Goal: Information Seeking & Learning: Learn about a topic

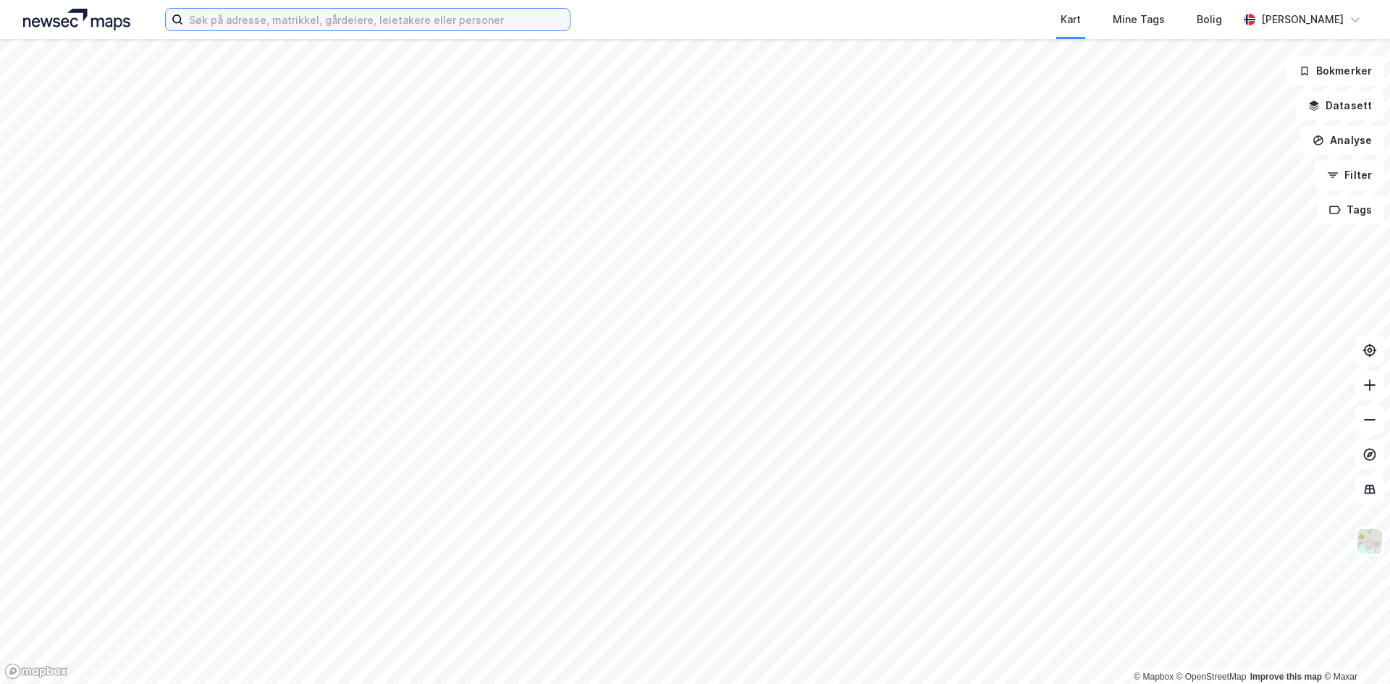
click at [311, 23] on input at bounding box center [376, 20] width 387 height 22
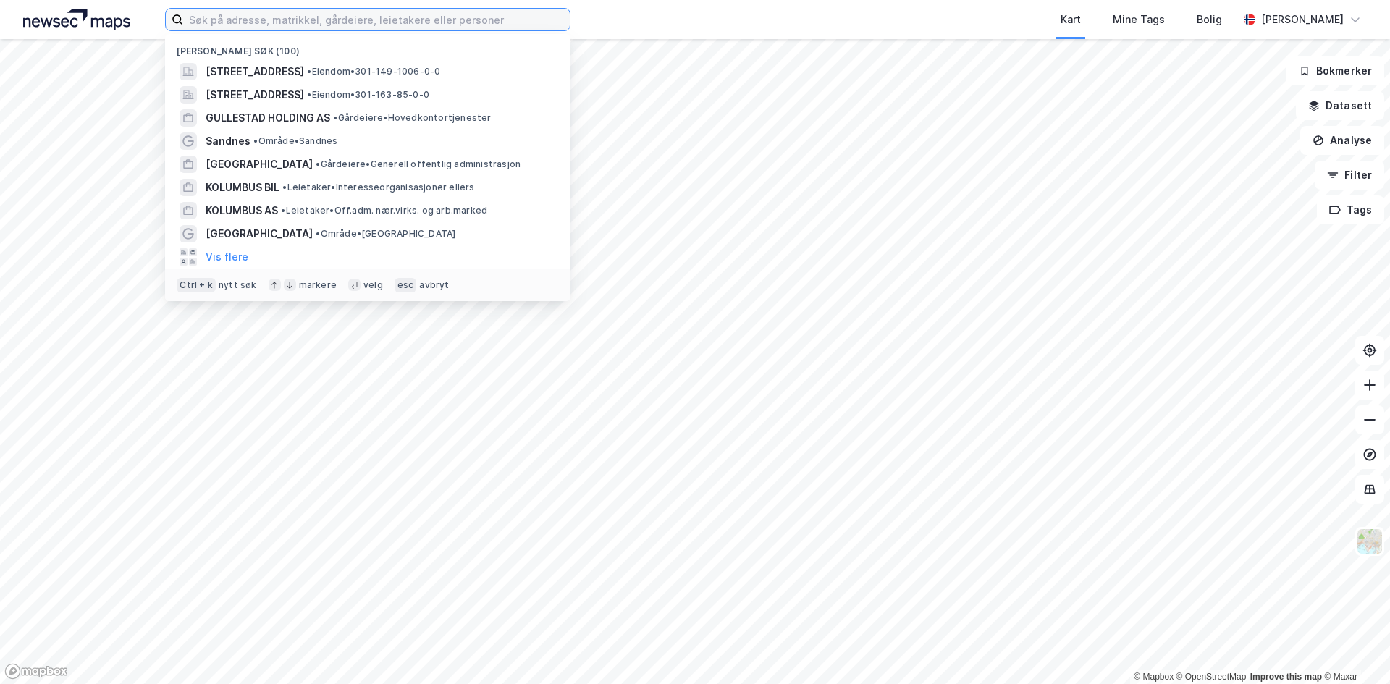
paste input "[STREET_ADDRESS]"
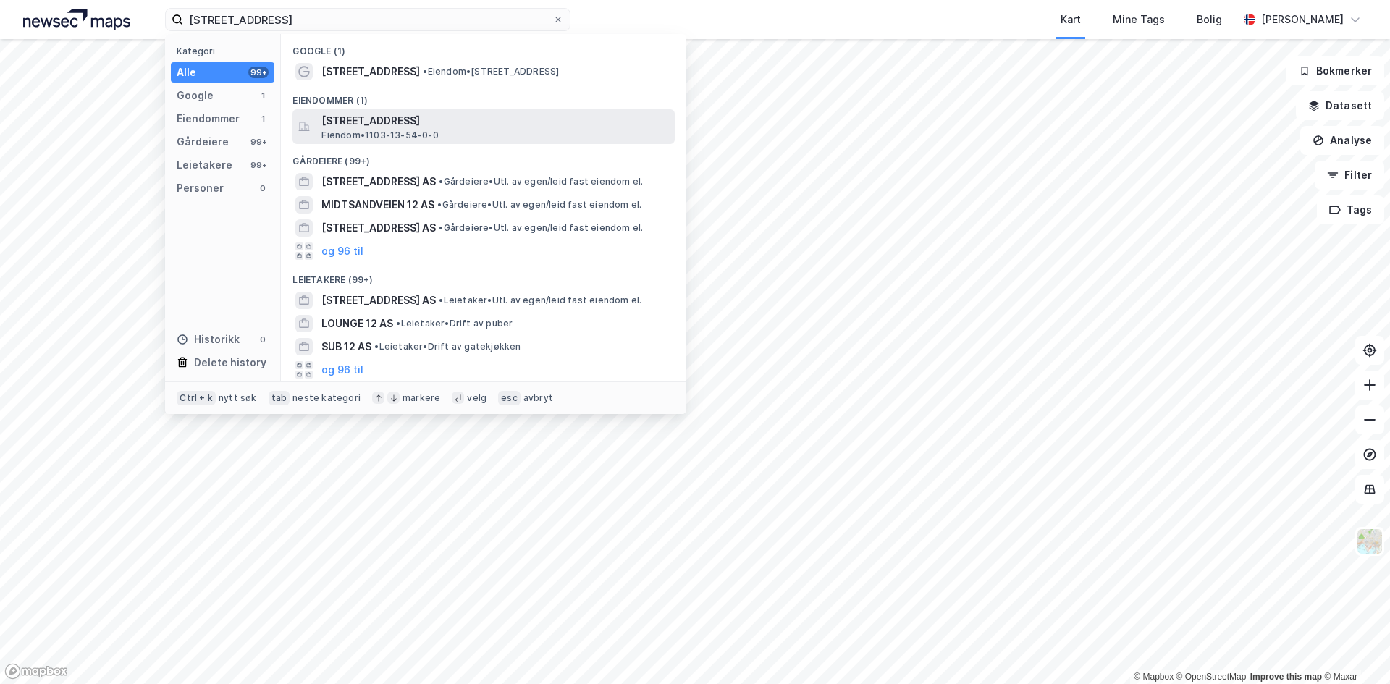
click at [472, 130] on div "[STREET_ADDRESS] Eiendom • 1103-13-54-0-0" at bounding box center [496, 126] width 350 height 29
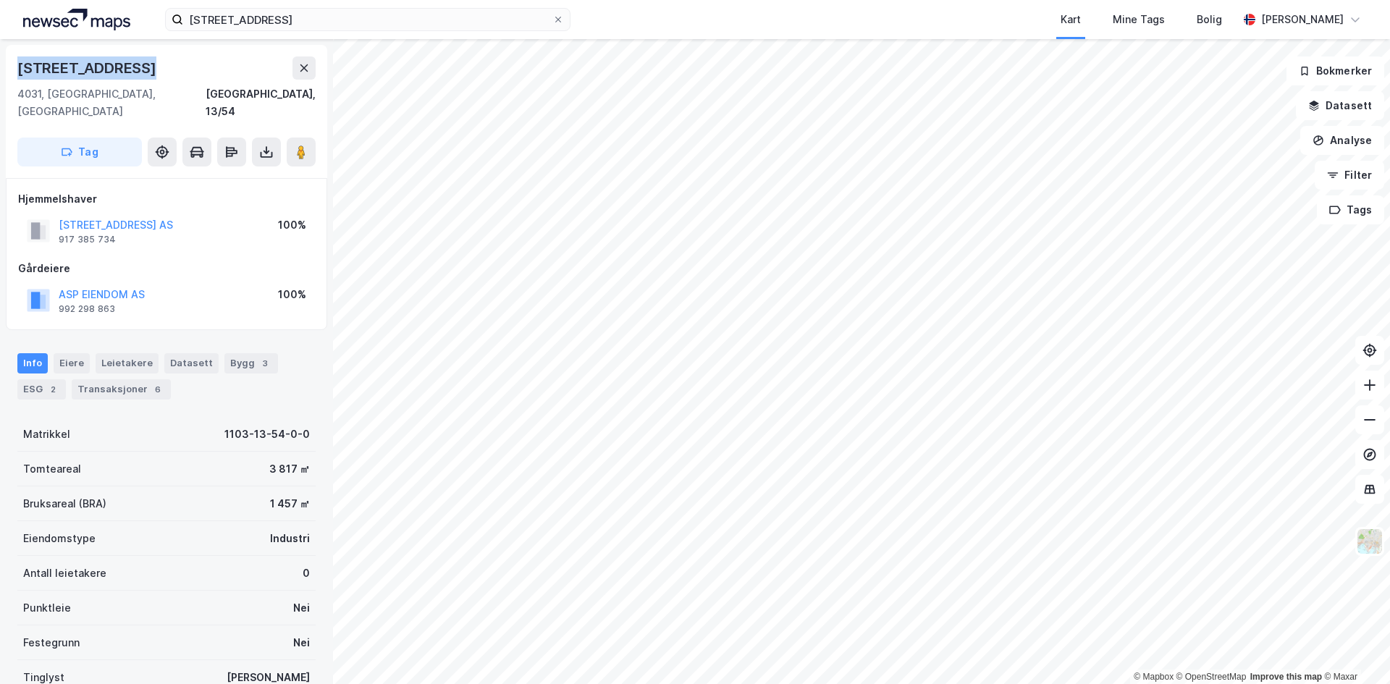
drag, startPoint x: 179, startPoint y: 72, endPoint x: 18, endPoint y: 64, distance: 161.0
click at [18, 64] on div "[STREET_ADDRESS]" at bounding box center [166, 67] width 298 height 23
copy div "[STREET_ADDRESS]"
click at [109, 353] on div "Leietakere" at bounding box center [127, 363] width 63 height 20
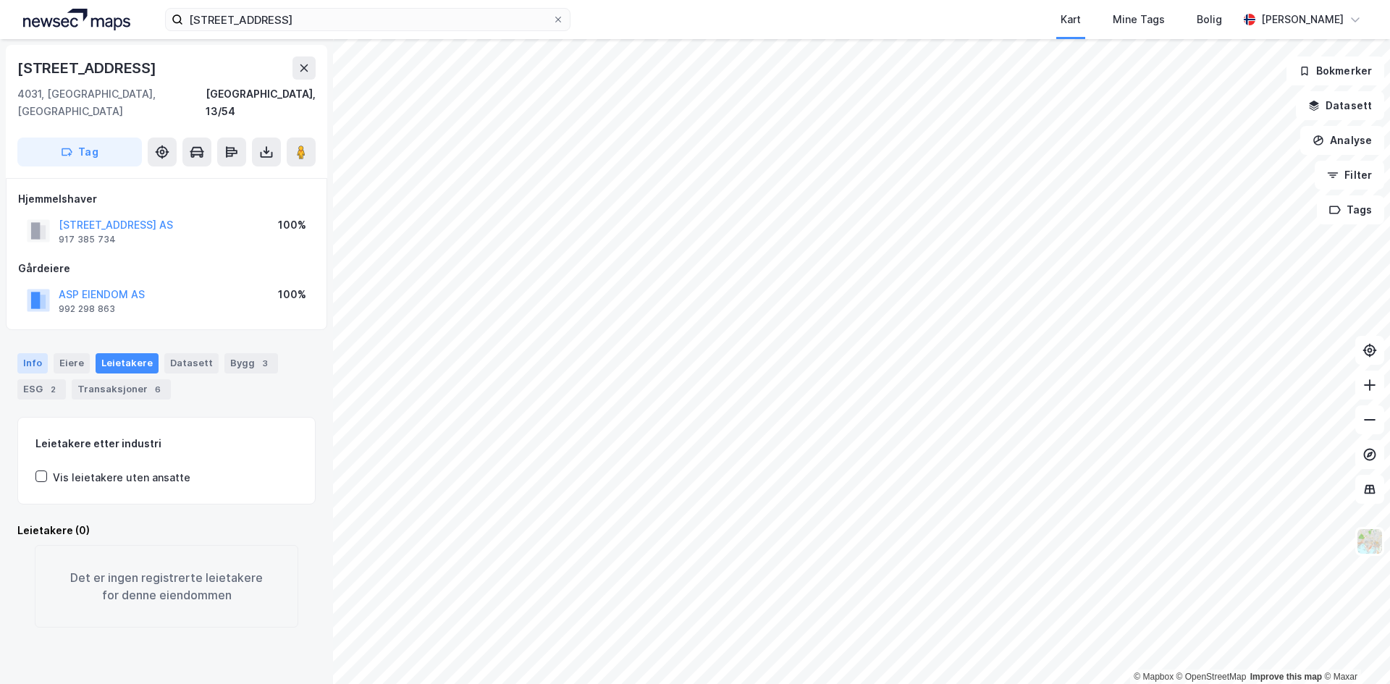
click at [23, 353] on div "Info" at bounding box center [32, 363] width 30 height 20
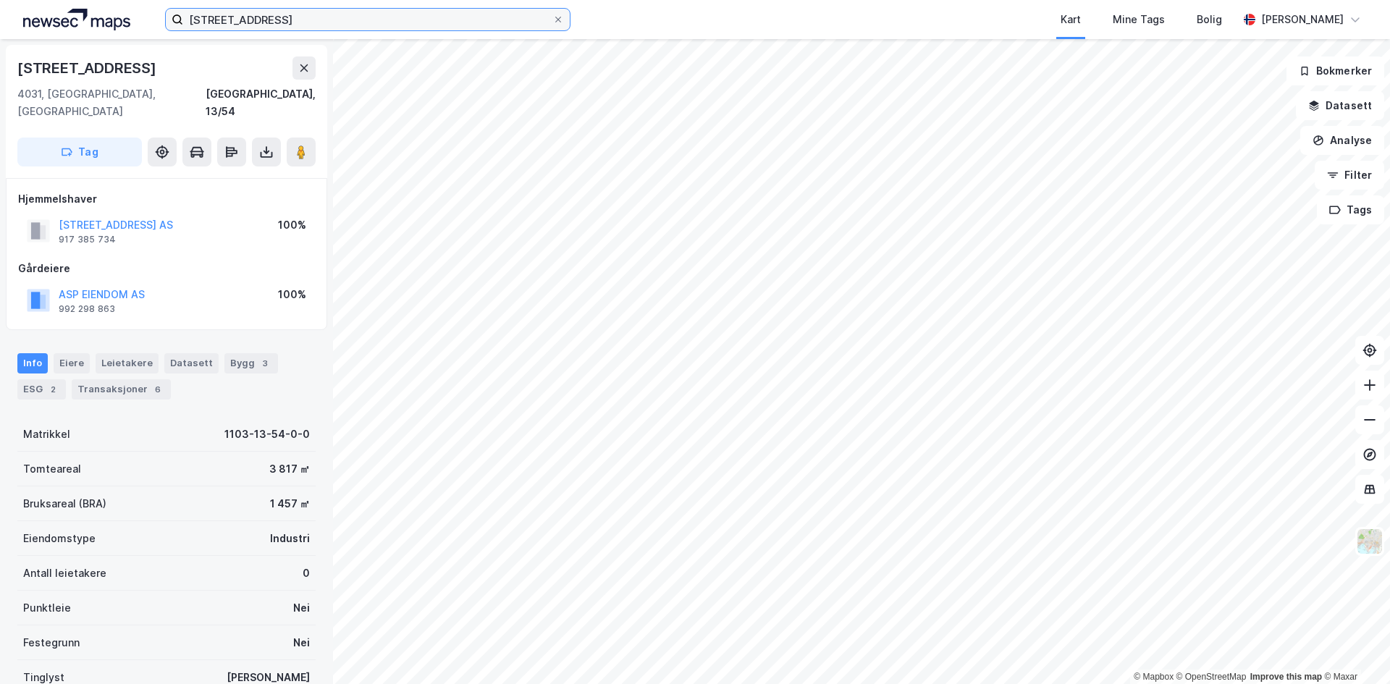
click at [409, 26] on input "[STREET_ADDRESS]" at bounding box center [367, 20] width 369 height 22
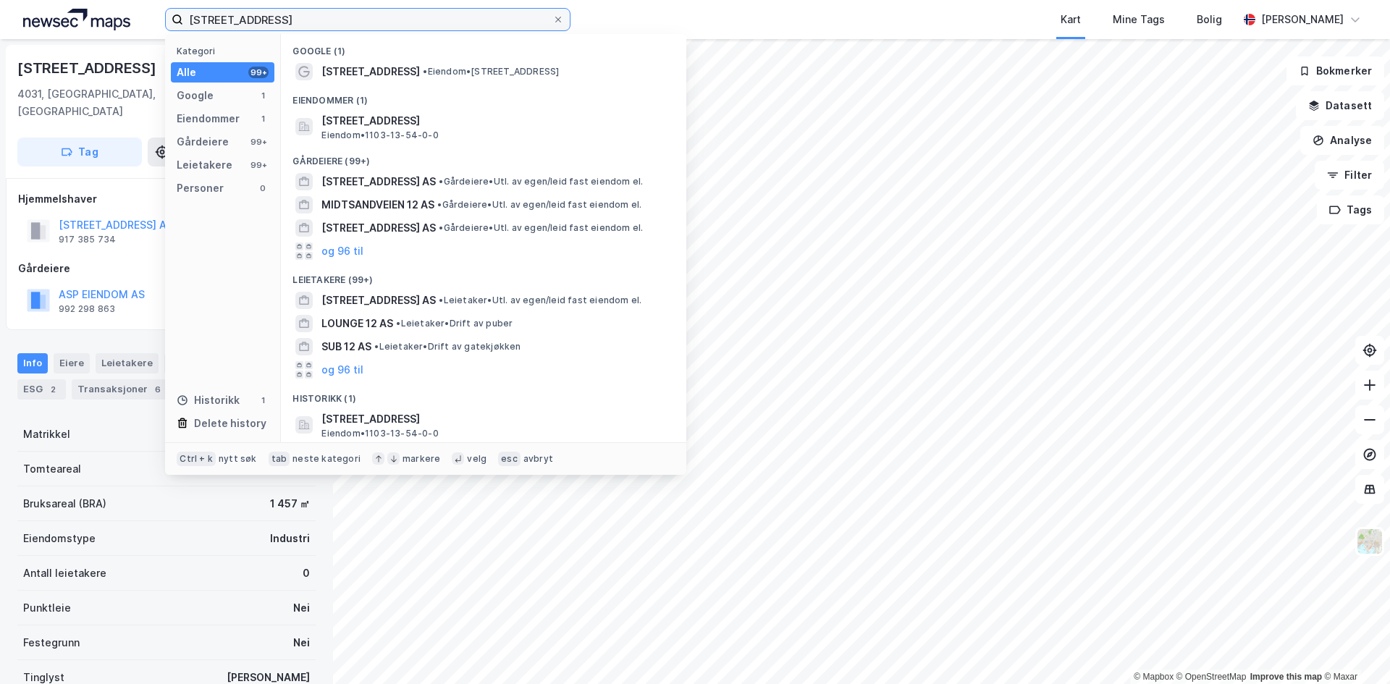
click at [409, 25] on input "[STREET_ADDRESS]" at bounding box center [367, 20] width 369 height 22
paste input "[PERSON_NAME] vei 4"
type input "[PERSON_NAME] vei 4"
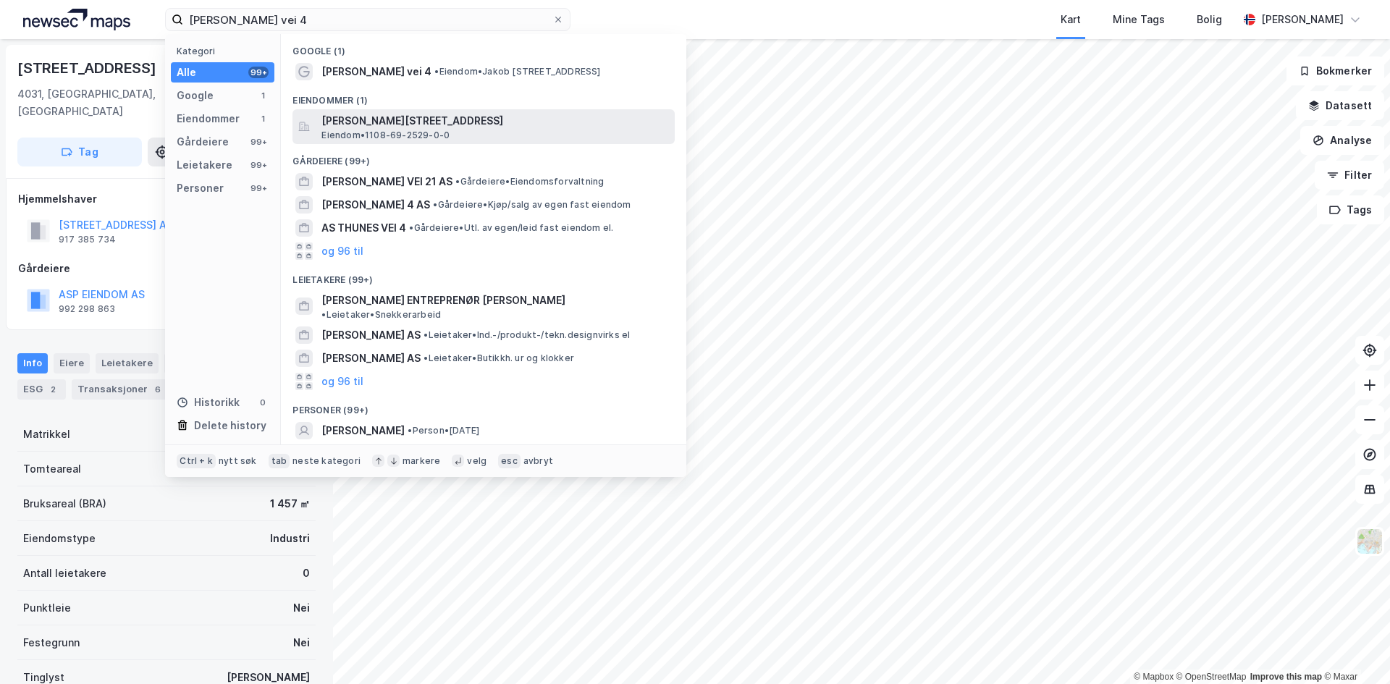
click at [400, 119] on span "[PERSON_NAME][STREET_ADDRESS]" at bounding box center [495, 120] width 348 height 17
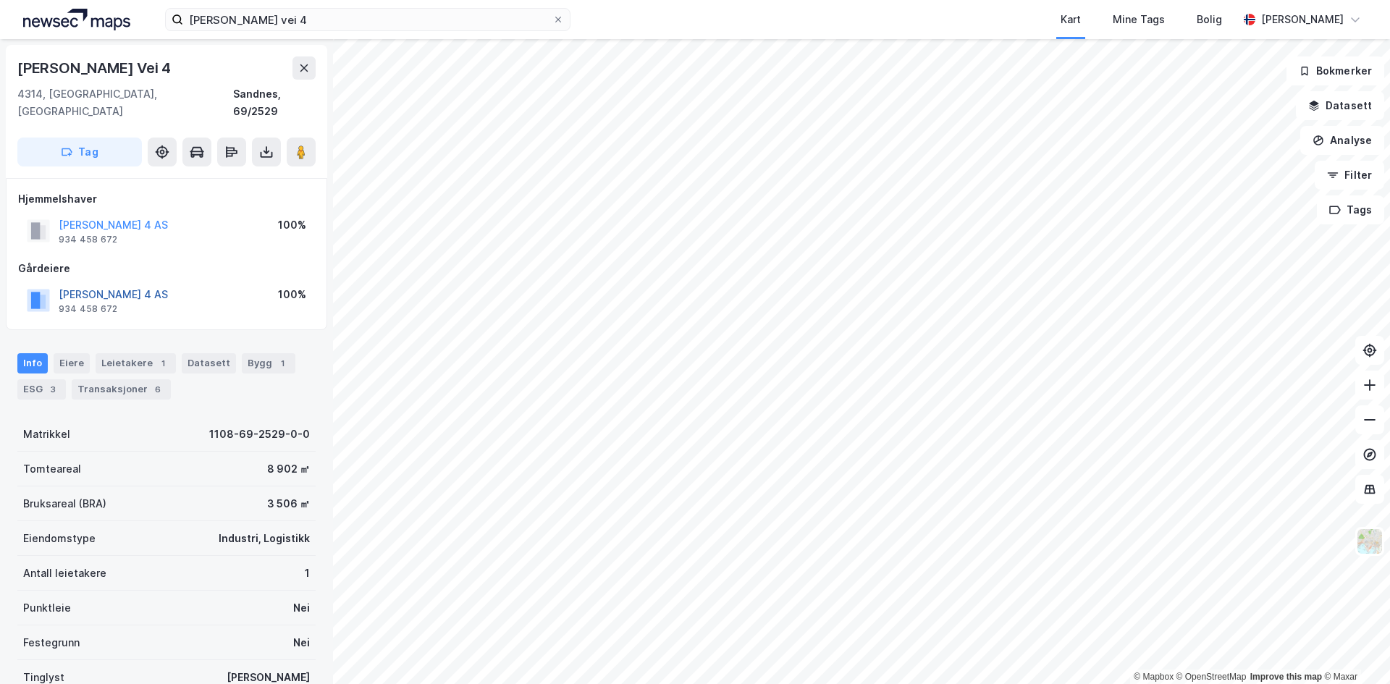
click at [0, 0] on button "[PERSON_NAME] 4 AS" at bounding box center [0, 0] width 0 height 0
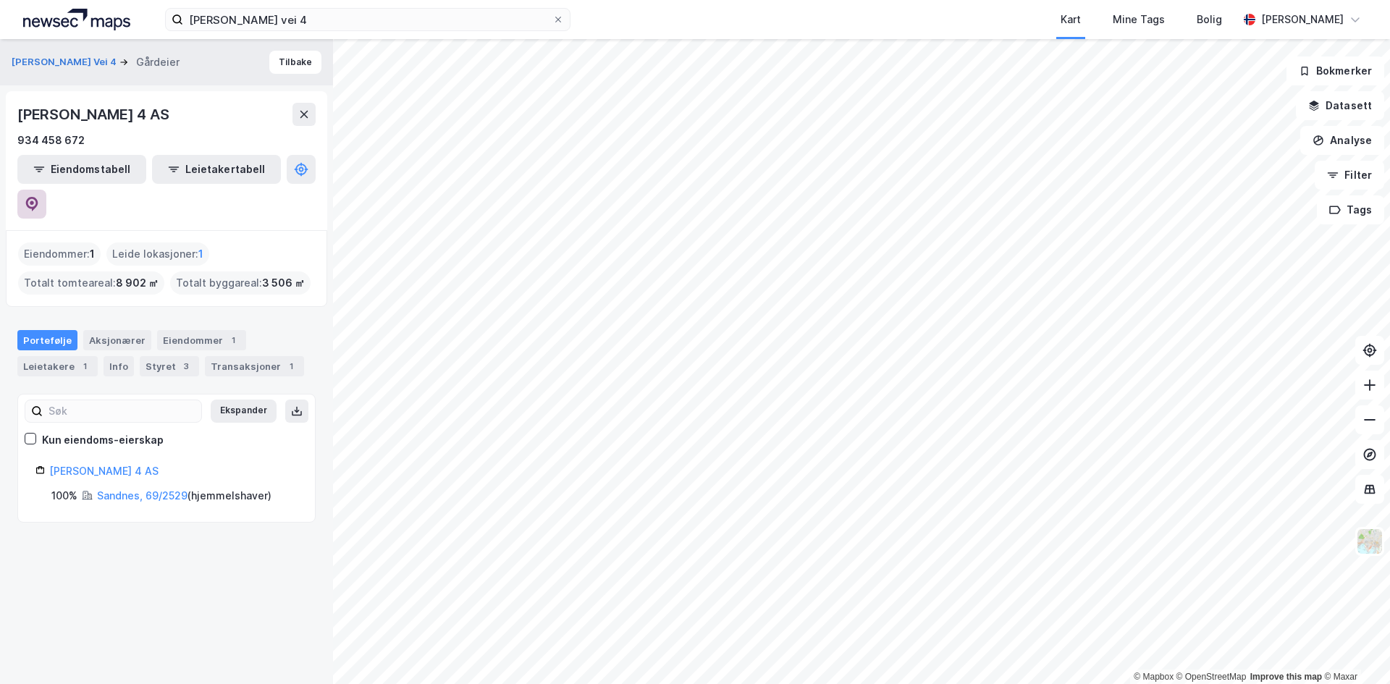
click at [39, 197] on icon at bounding box center [32, 204] width 14 height 14
click at [75, 63] on button "[PERSON_NAME] Vei 4" at bounding box center [66, 62] width 108 height 14
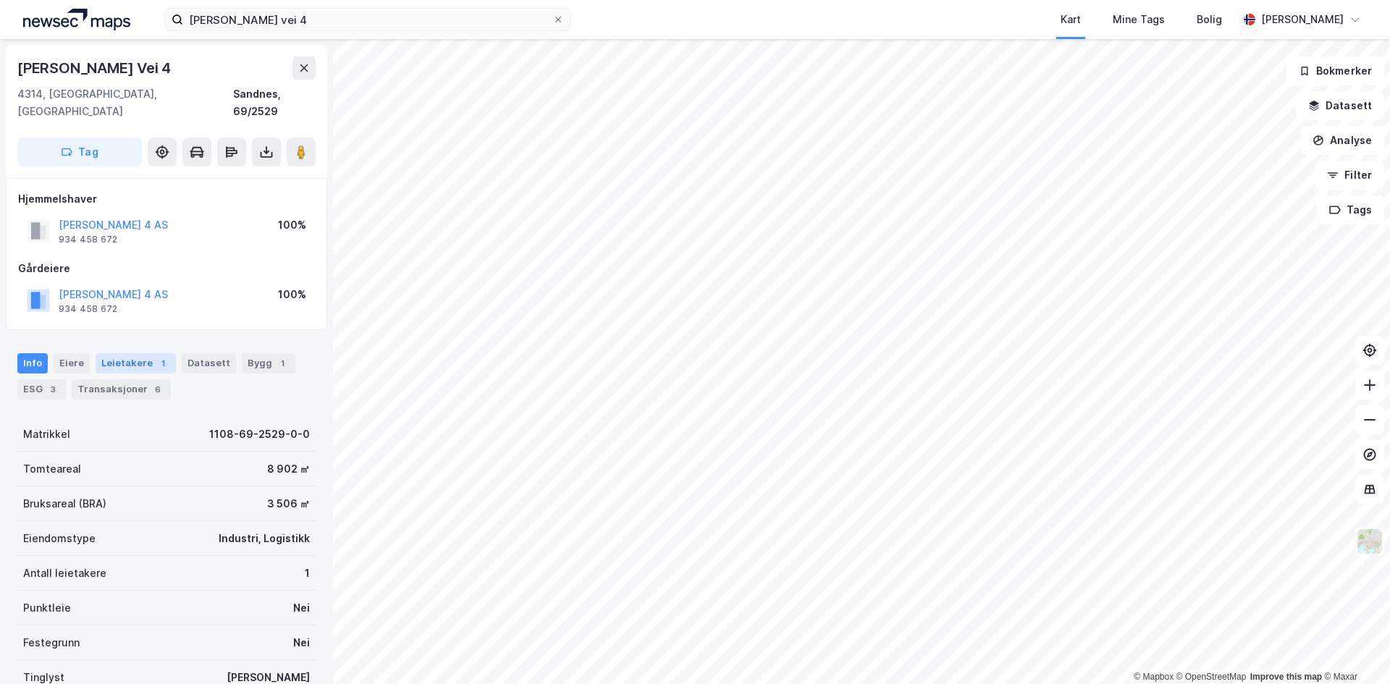
click at [151, 353] on div "Leietakere 1" at bounding box center [136, 363] width 80 height 20
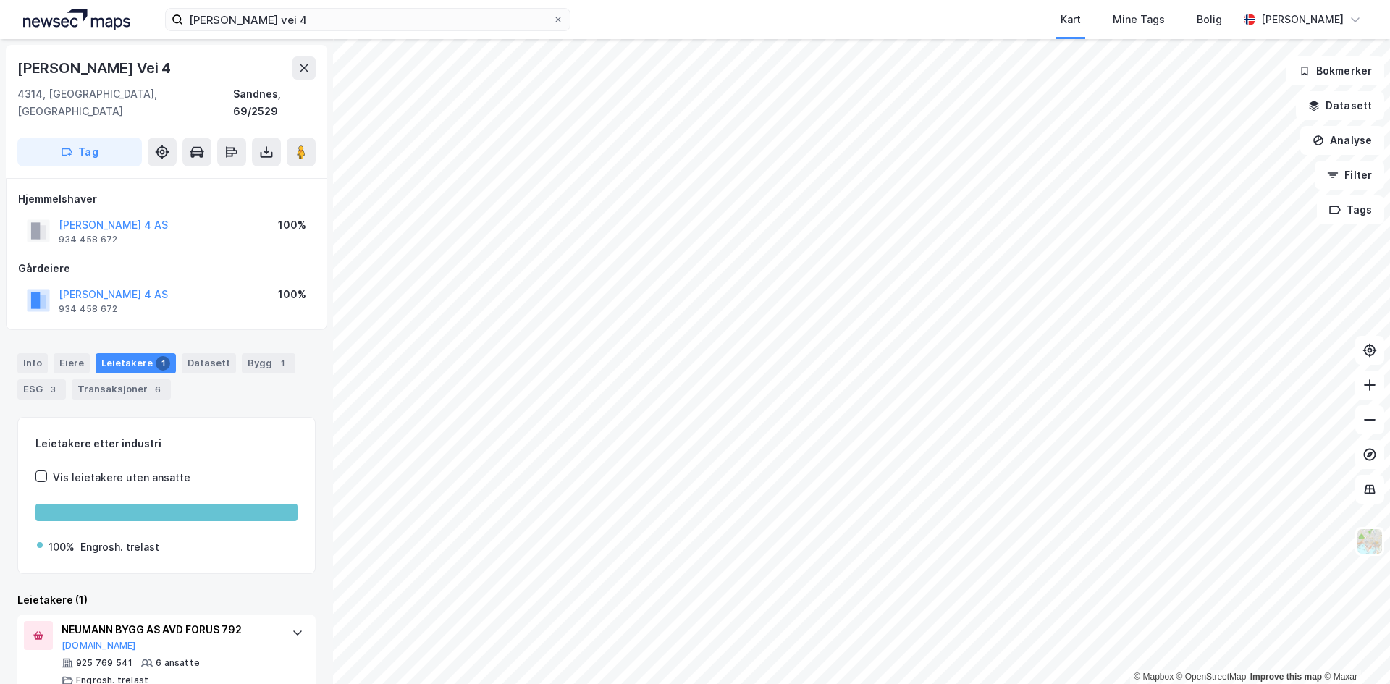
scroll to position [9, 0]
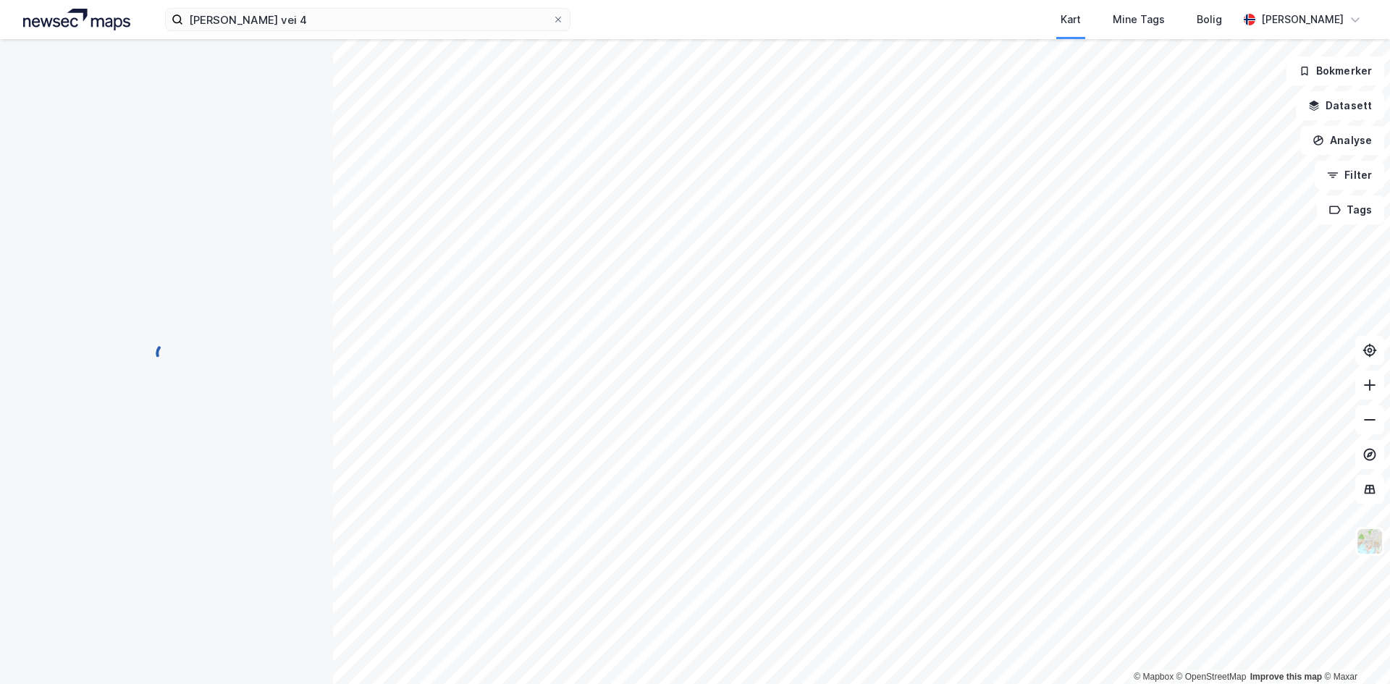
scroll to position [9, 0]
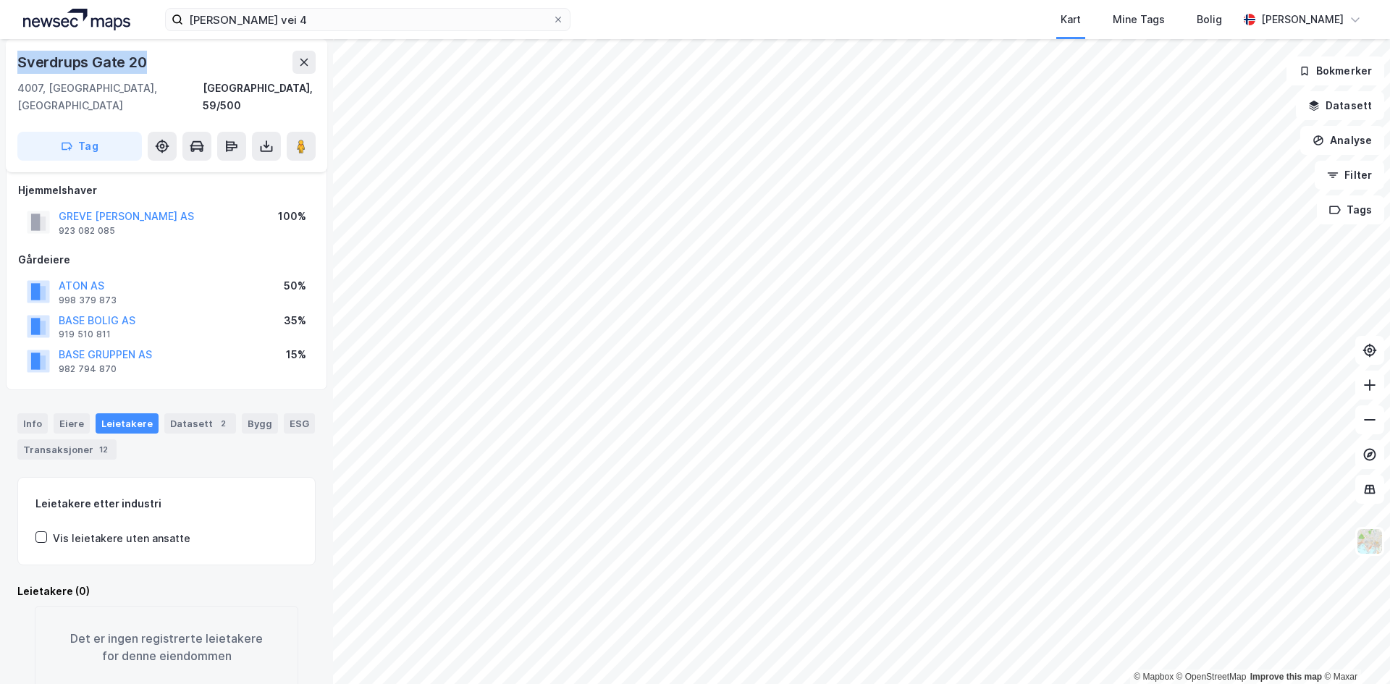
drag, startPoint x: 150, startPoint y: 60, endPoint x: 8, endPoint y: 59, distance: 141.9
click at [8, 59] on div "[STREET_ADDRESS], 59/500 Tag" at bounding box center [166, 105] width 321 height 133
copy div "Sverdrups Gate 20"
click at [33, 413] on div "Info" at bounding box center [32, 423] width 30 height 20
